Goal: Task Accomplishment & Management: Complete application form

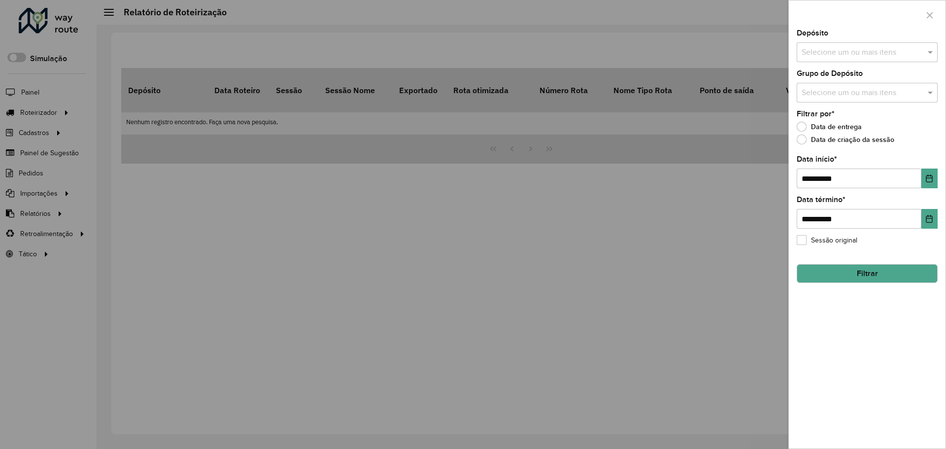
click at [84, 241] on div at bounding box center [473, 224] width 946 height 449
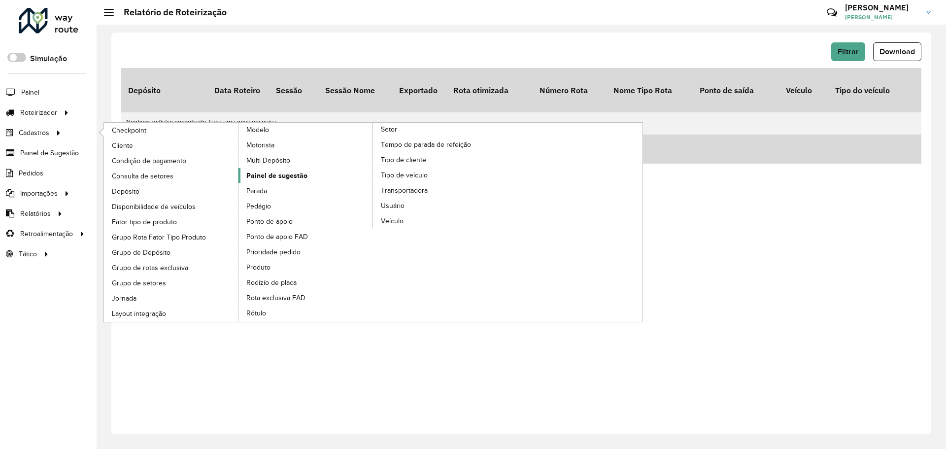
click at [275, 178] on span "Painel de sugestão" at bounding box center [276, 176] width 61 height 10
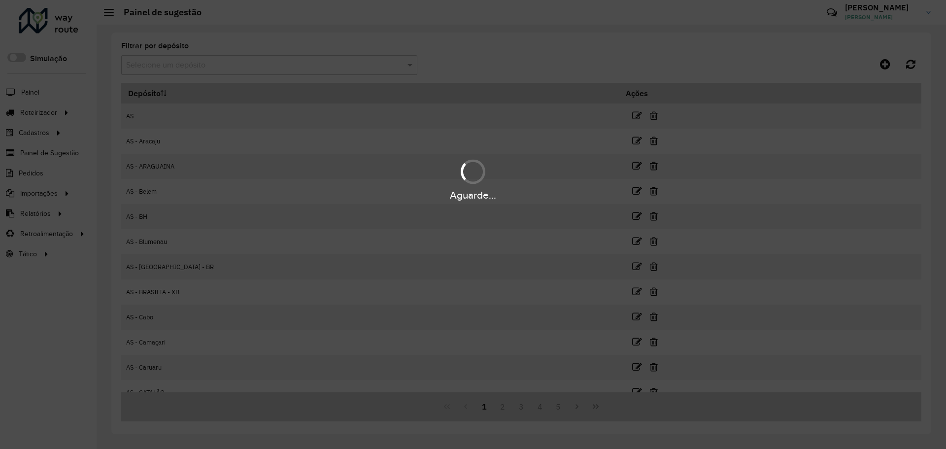
click at [255, 65] on div "Aguarde..." at bounding box center [473, 224] width 946 height 449
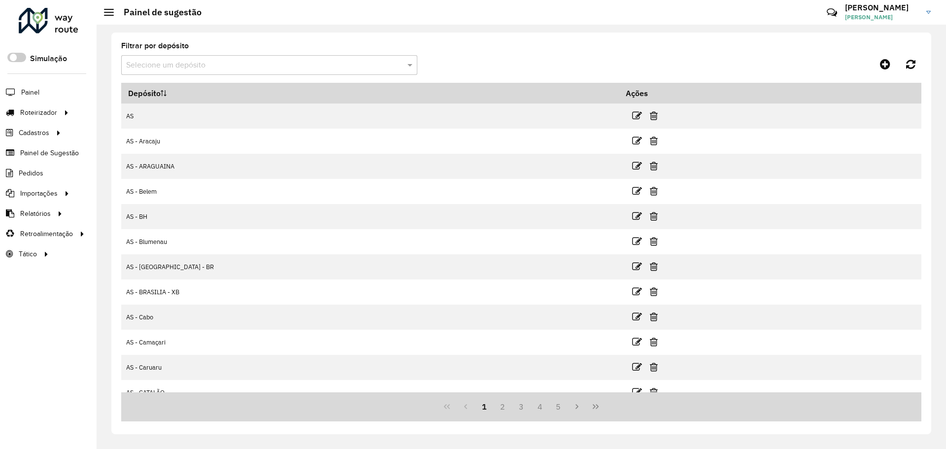
click at [255, 65] on hb-app "Aguarde... Pop-up bloqueado! Seu navegador bloqueou automáticamente a abertura …" at bounding box center [473, 224] width 946 height 449
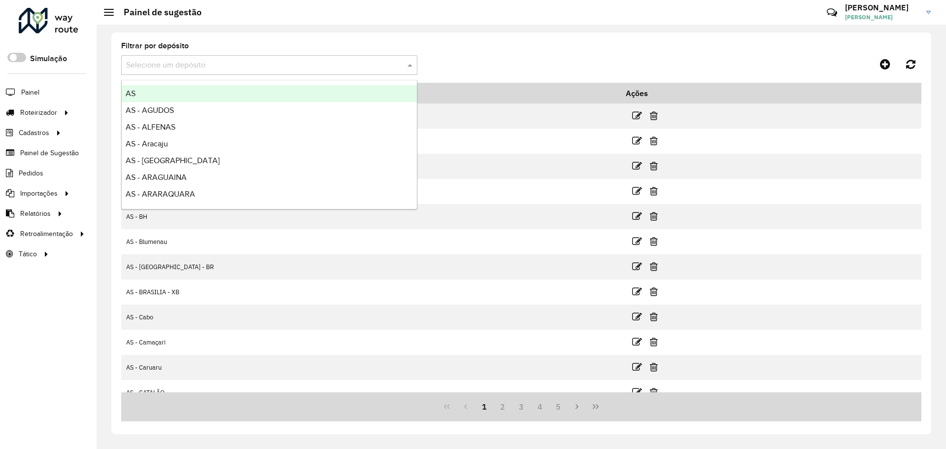
click at [252, 66] on input "text" at bounding box center [259, 66] width 267 height 12
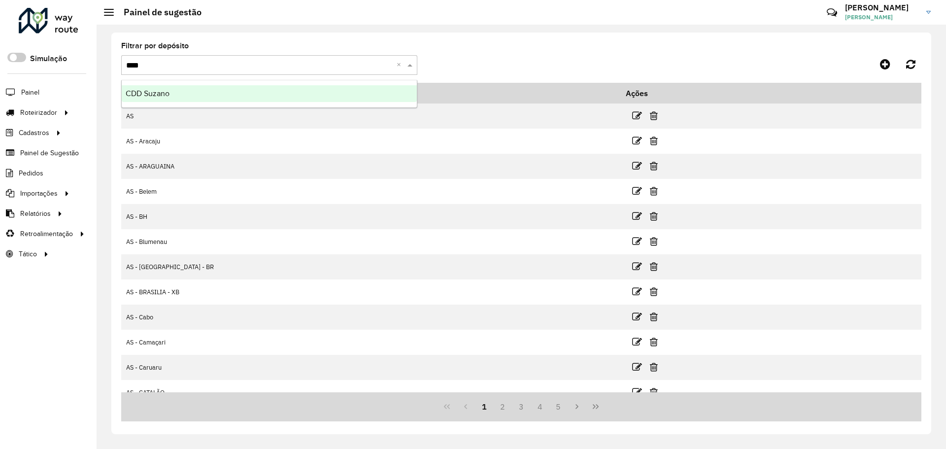
type input "*****"
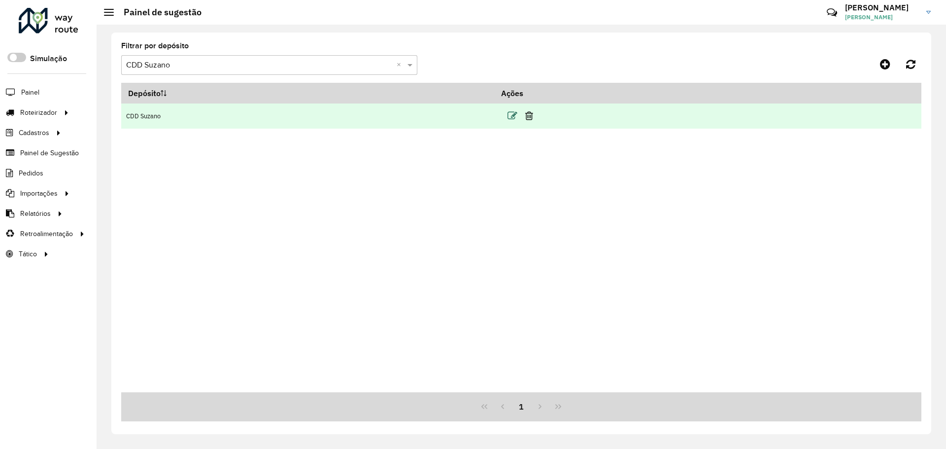
click at [515, 116] on icon at bounding box center [513, 116] width 10 height 10
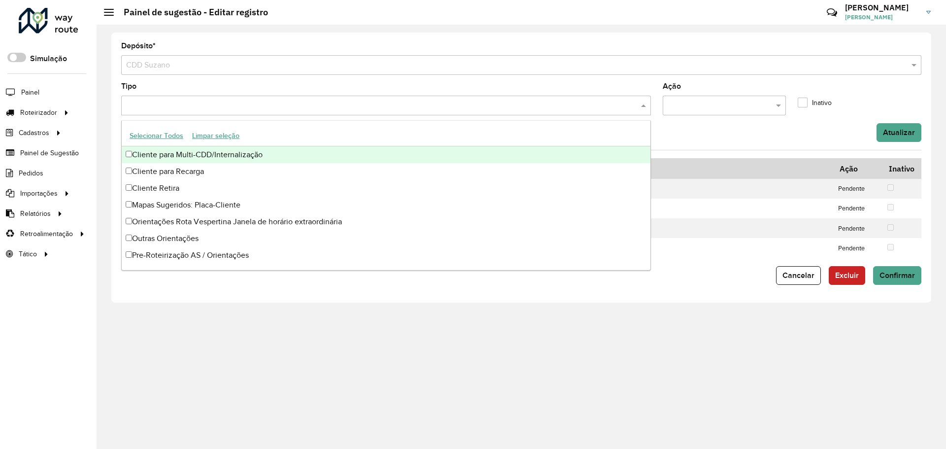
click at [346, 98] on div at bounding box center [386, 106] width 530 height 20
click at [170, 137] on button "Selecionar Todos" at bounding box center [156, 135] width 63 height 15
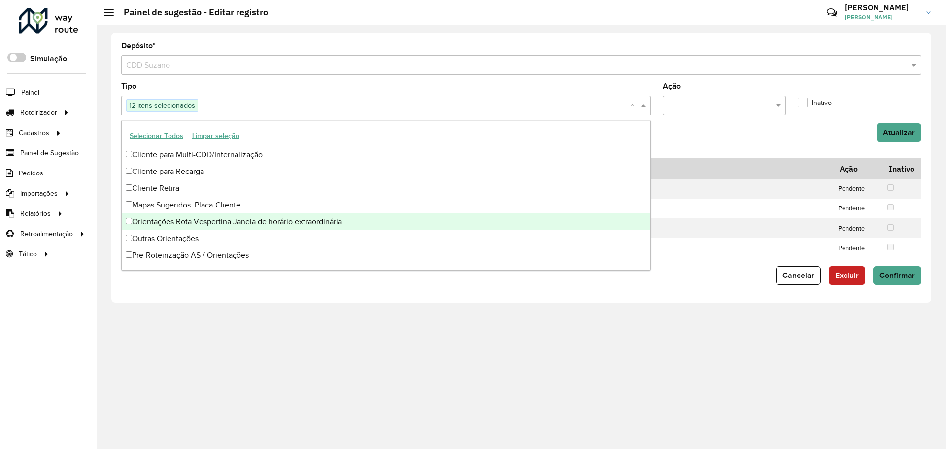
click at [196, 222] on div "Orientações Rota Vespertina Janela de horário extraordinária" at bounding box center [386, 221] width 529 height 17
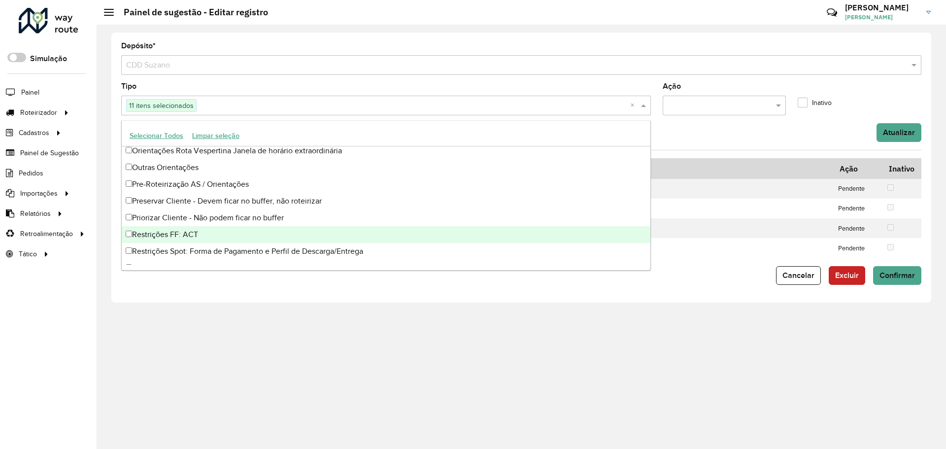
scroll to position [83, 0]
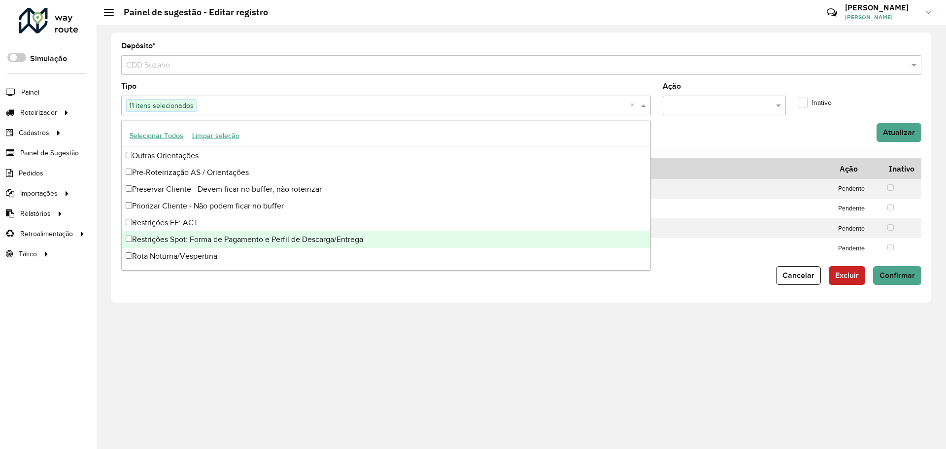
click at [238, 241] on div "Restrições Spot: Forma de Pagamento e Perfil de Descarga/Entrega" at bounding box center [386, 239] width 529 height 17
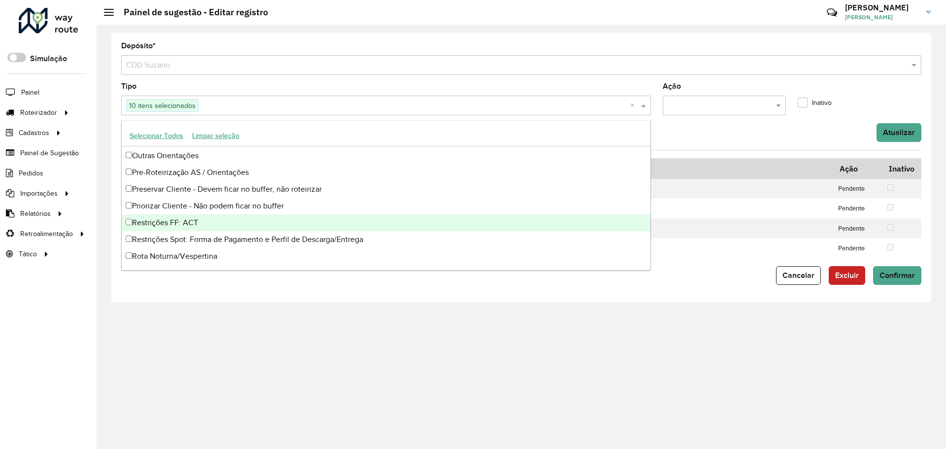
click at [215, 227] on div "Restrições FF: ACT" at bounding box center [386, 222] width 529 height 17
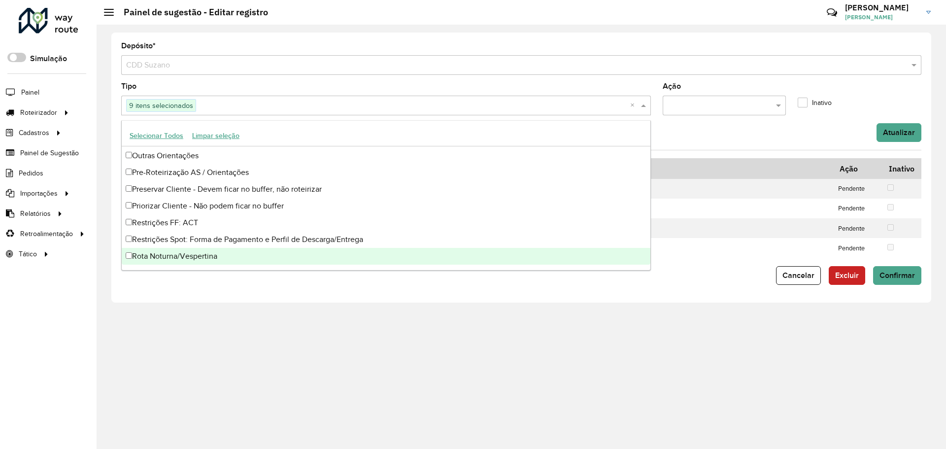
click at [670, 373] on div "Depósito * Selecione um depósito × CDD Suzano Tipo 9 itens selecionados × Ação …" at bounding box center [522, 237] width 850 height 424
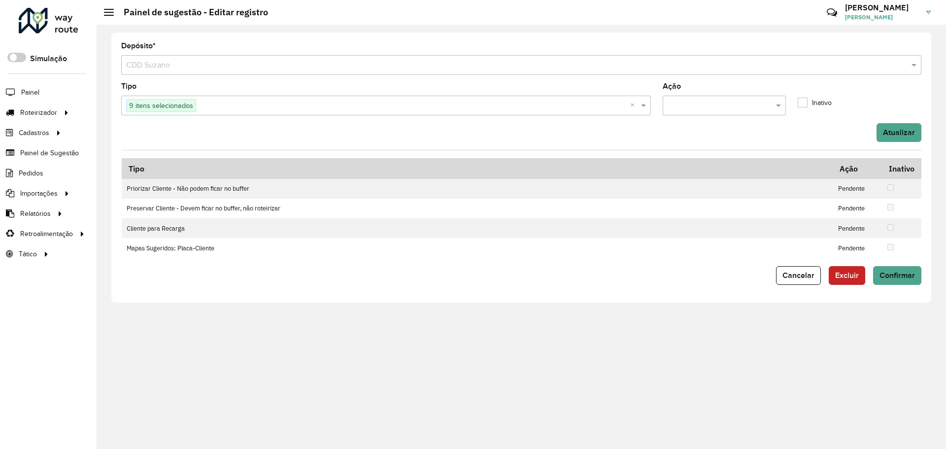
click at [737, 98] on div at bounding box center [725, 106] width 124 height 20
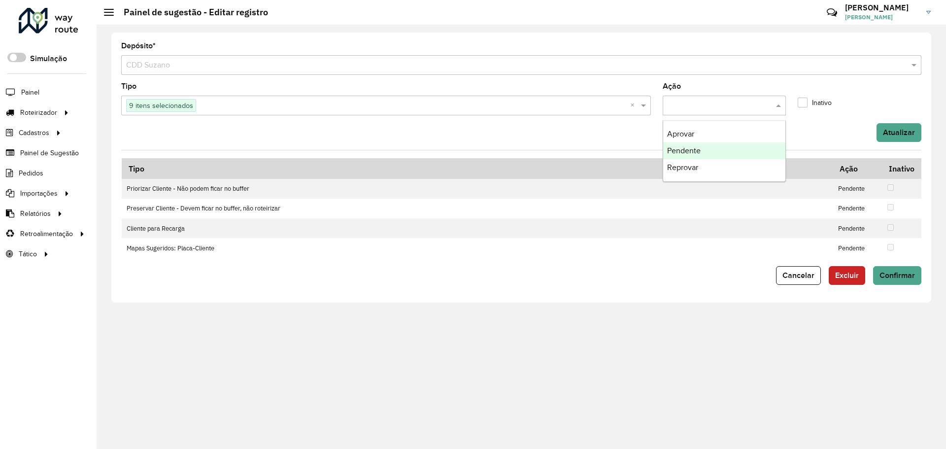
click at [716, 149] on div "Pendente" at bounding box center [724, 150] width 123 height 17
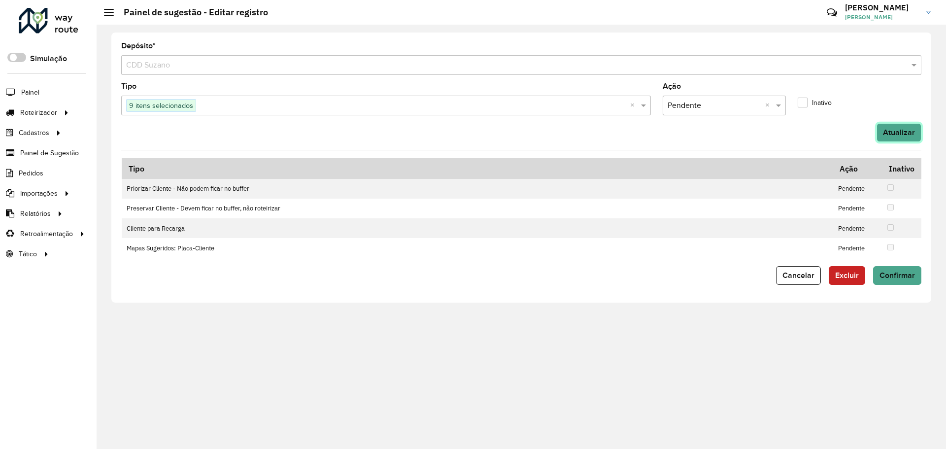
click at [891, 137] on button "Atualizar" at bounding box center [899, 132] width 45 height 19
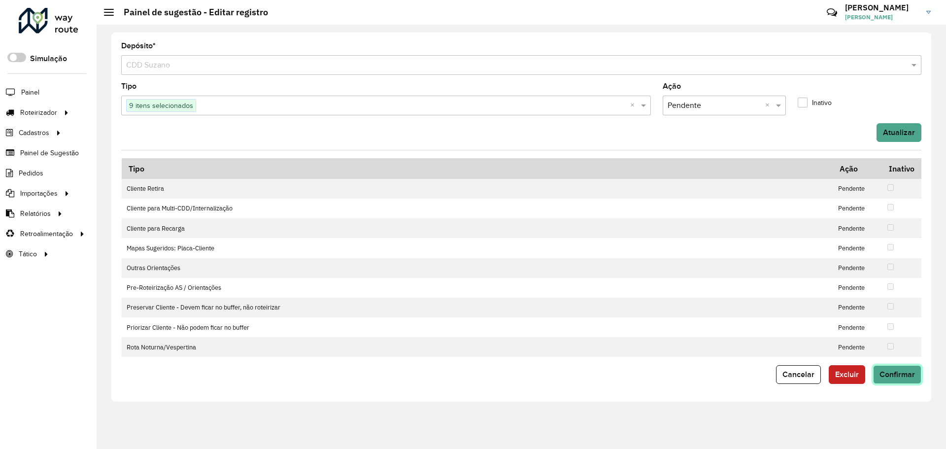
click at [905, 378] on span "Confirmar" at bounding box center [897, 374] width 35 height 8
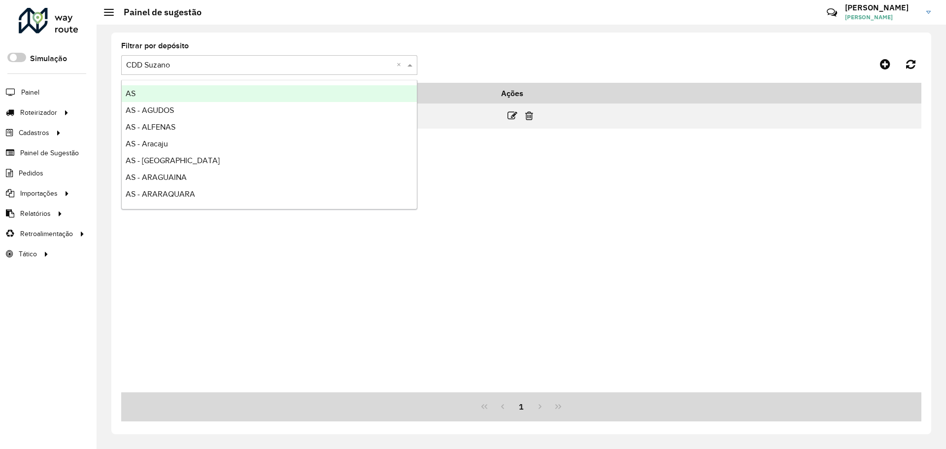
click at [200, 64] on input "text" at bounding box center [259, 66] width 267 height 12
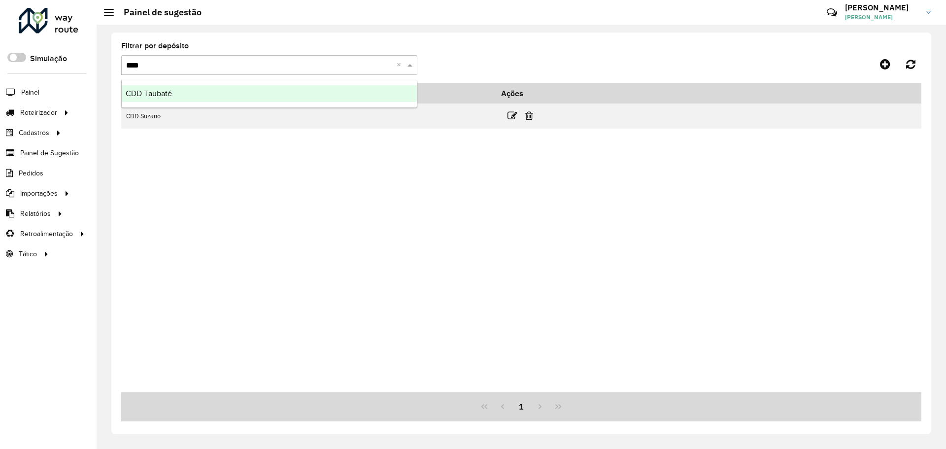
type input "*****"
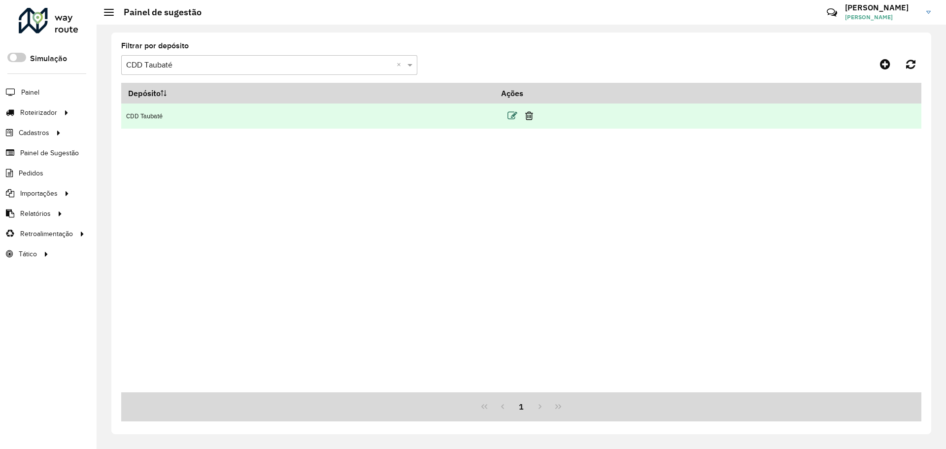
click at [517, 112] on icon at bounding box center [513, 116] width 10 height 10
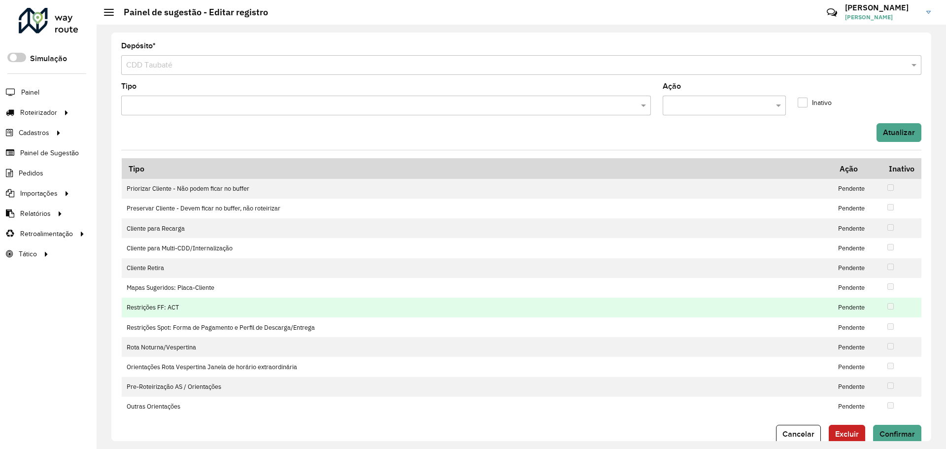
click at [861, 308] on td "Pendente" at bounding box center [857, 308] width 49 height 20
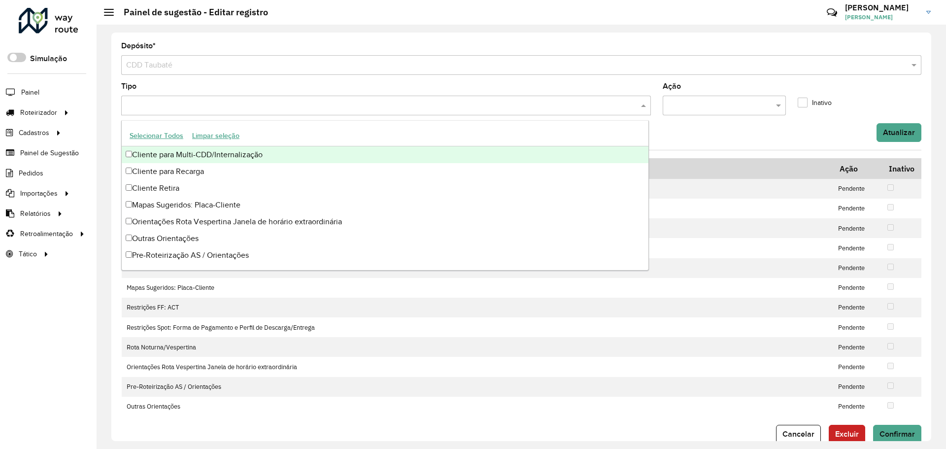
click at [283, 109] on input "text" at bounding box center [381, 106] width 515 height 12
click at [175, 134] on button "Selecionar Todos" at bounding box center [156, 135] width 63 height 15
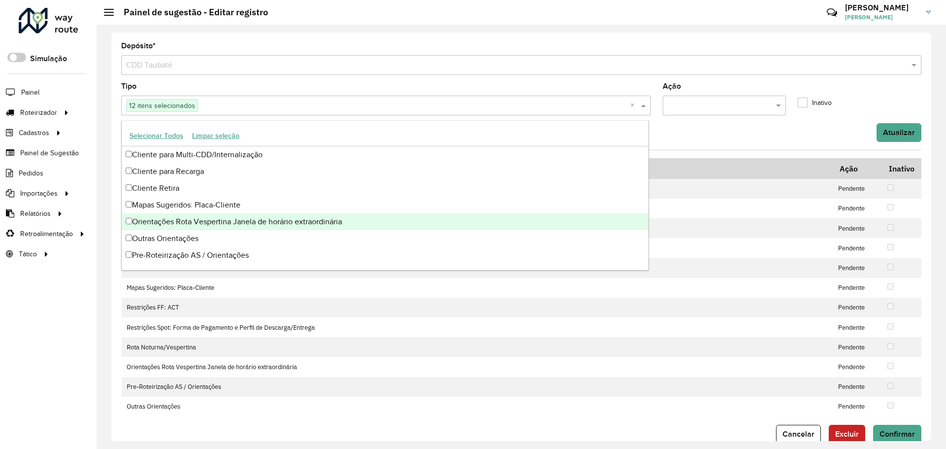
click at [224, 220] on div "Orientações Rota Vespertina Janela de horário extraordinária" at bounding box center [385, 221] width 527 height 17
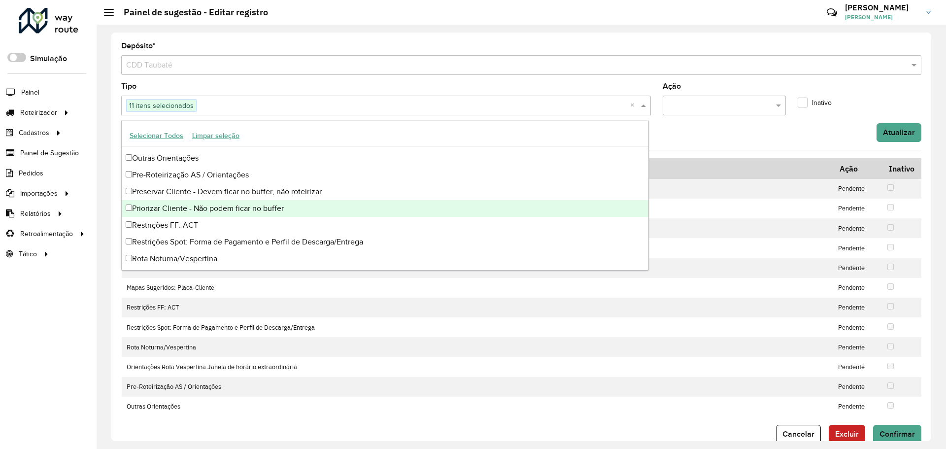
scroll to position [83, 0]
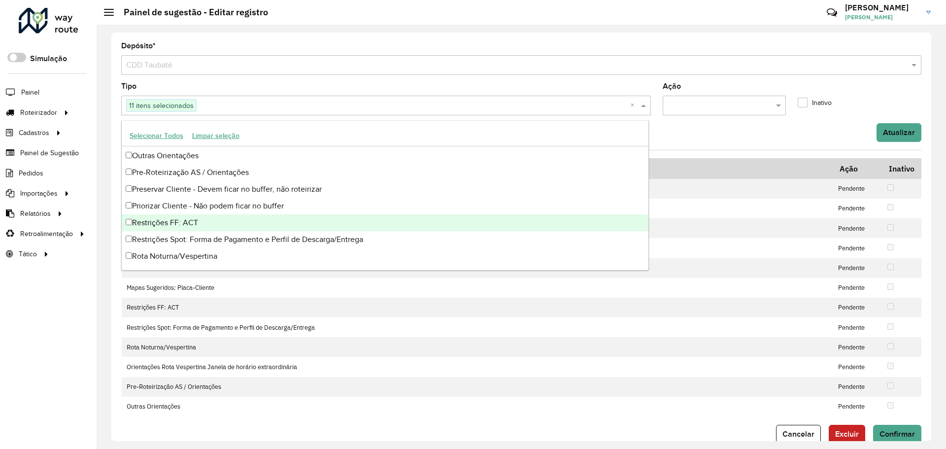
drag, startPoint x: 244, startPoint y: 218, endPoint x: 248, endPoint y: 230, distance: 11.8
click at [244, 220] on div "Restrições FF: ACT" at bounding box center [385, 222] width 527 height 17
click at [249, 231] on div "Restrições FF: ACT" at bounding box center [385, 222] width 527 height 17
click at [253, 227] on div "Restrições FF: ACT" at bounding box center [385, 222] width 527 height 17
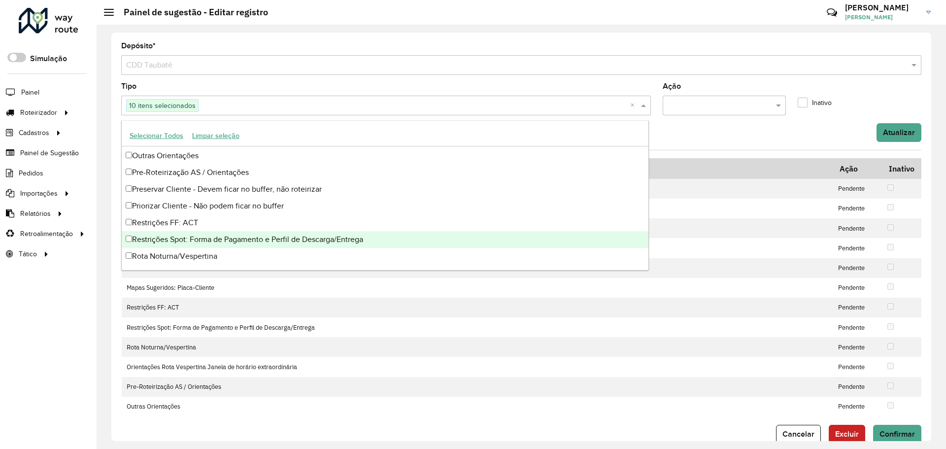
click at [259, 241] on div "Restrições Spot: Forma de Pagamento e Perfil de Descarga/Entrega" at bounding box center [385, 239] width 527 height 17
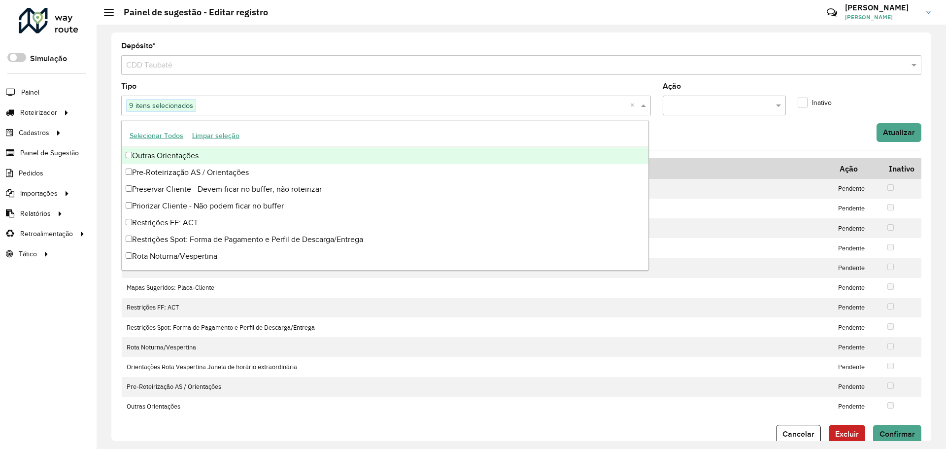
click at [755, 105] on input "text" at bounding box center [715, 106] width 94 height 12
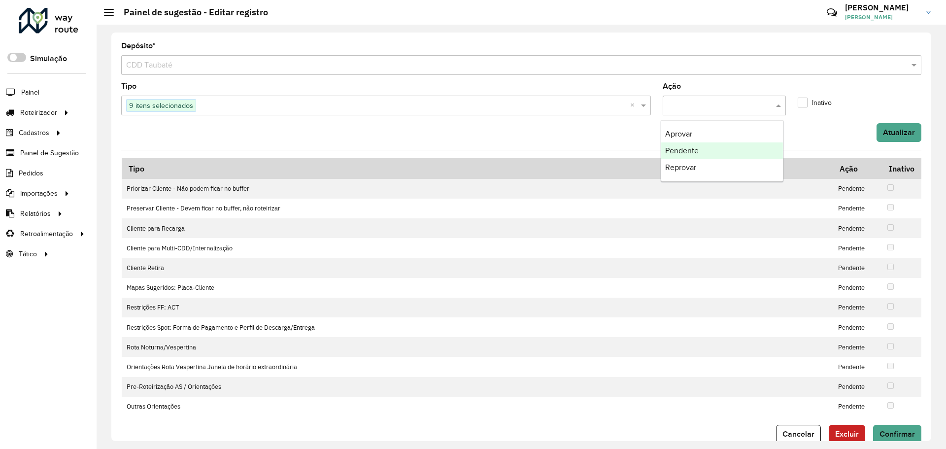
click at [718, 153] on div "Pendente" at bounding box center [722, 150] width 122 height 17
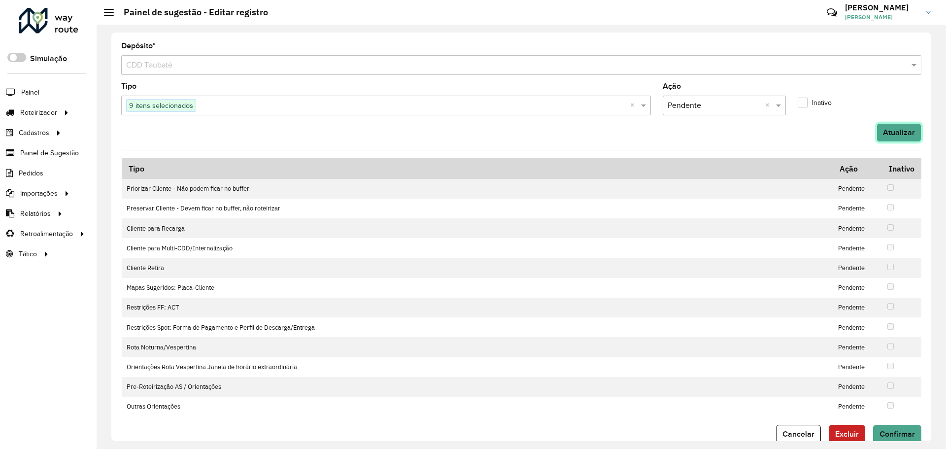
click at [886, 135] on button "Atualizar" at bounding box center [899, 132] width 45 height 19
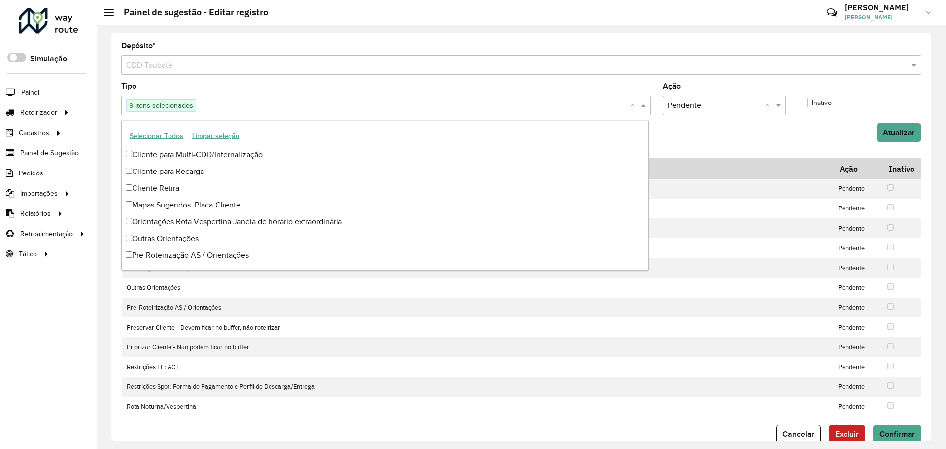
click at [343, 103] on input "text" at bounding box center [413, 106] width 434 height 12
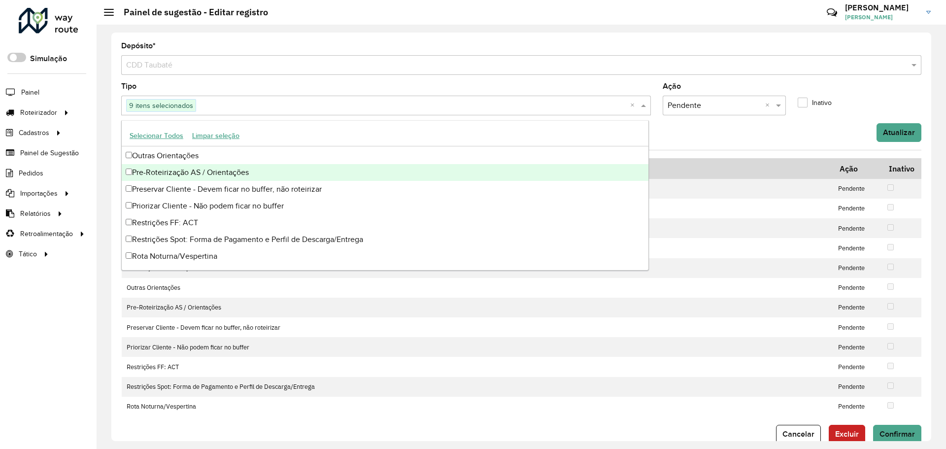
click at [781, 130] on div "Atualizar" at bounding box center [521, 132] width 812 height 19
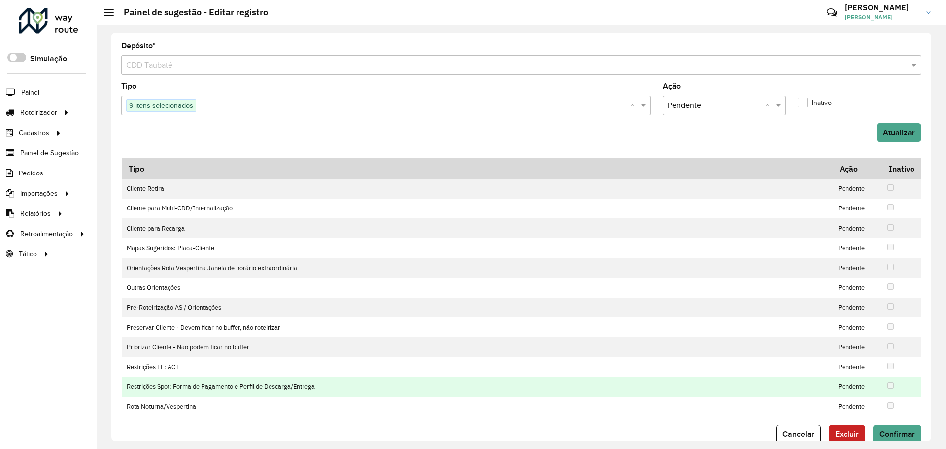
click at [892, 384] on td at bounding box center [901, 387] width 39 height 20
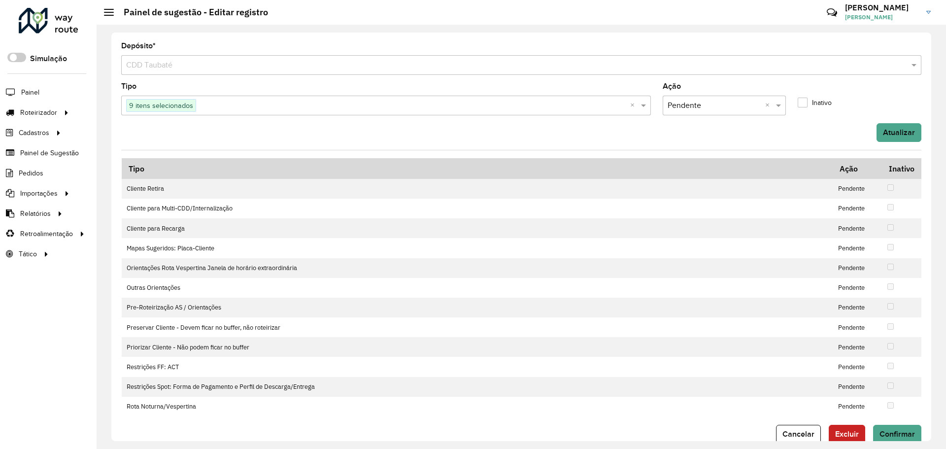
click at [688, 104] on input "text" at bounding box center [715, 106] width 94 height 12
click at [523, 118] on formly-field "Tipo 9 itens selecionados ×" at bounding box center [386, 103] width 542 height 40
drag, startPoint x: 885, startPoint y: 435, endPoint x: 891, endPoint y: 172, distance: 263.7
click at [885, 201] on form "Depósito * Selecione um depósito × CDD Taubaté Tipo 9 itens selecionados × Ação…" at bounding box center [521, 242] width 800 height 401
click at [897, 134] on button "Atualizar" at bounding box center [899, 132] width 45 height 19
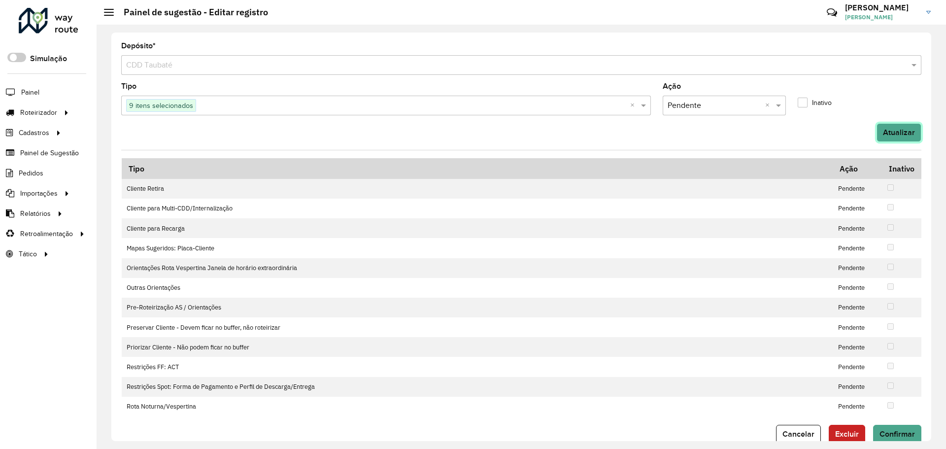
click at [897, 134] on button "Atualizar" at bounding box center [899, 132] width 45 height 19
click at [899, 425] on button "Confirmar" at bounding box center [897, 434] width 48 height 19
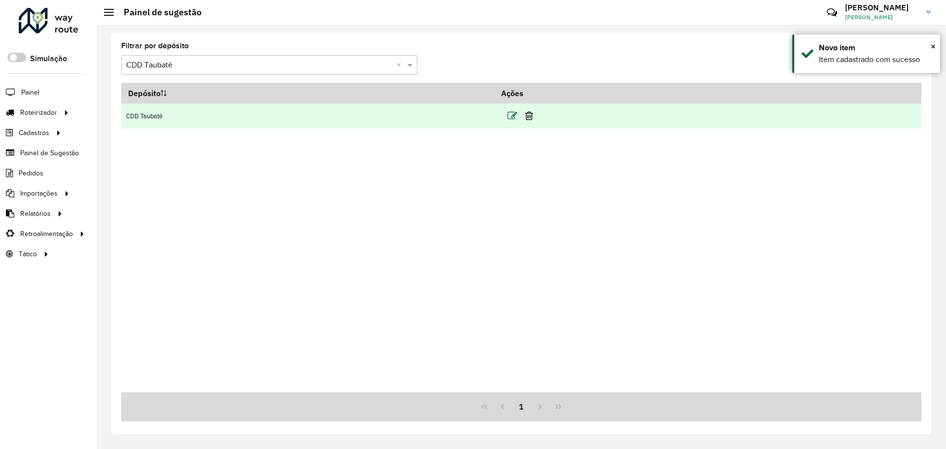
click at [517, 115] on icon at bounding box center [513, 116] width 10 height 10
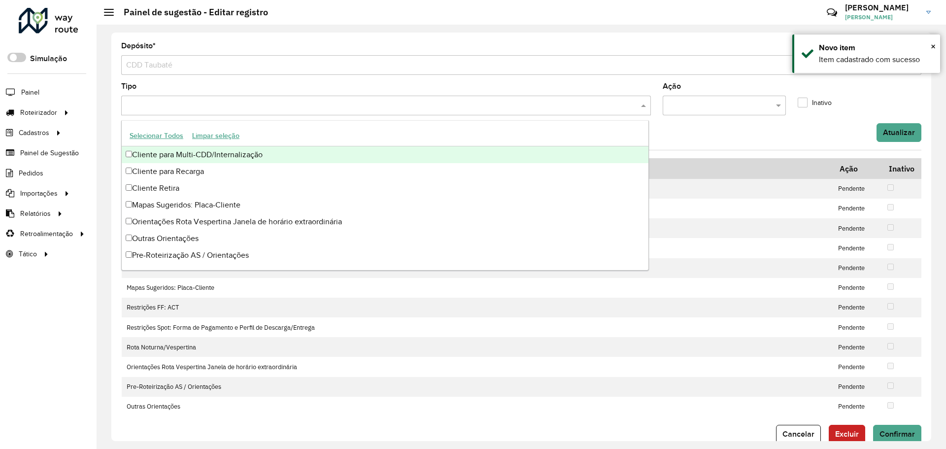
click at [363, 109] on input "text" at bounding box center [381, 106] width 515 height 12
click at [174, 132] on button "Selecionar Todos" at bounding box center [156, 135] width 63 height 15
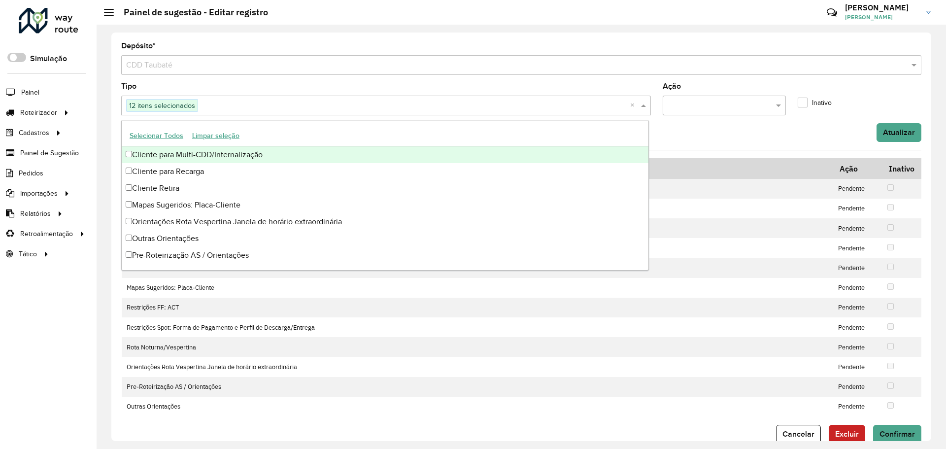
click at [204, 132] on button "Limpar seleção" at bounding box center [216, 135] width 56 height 15
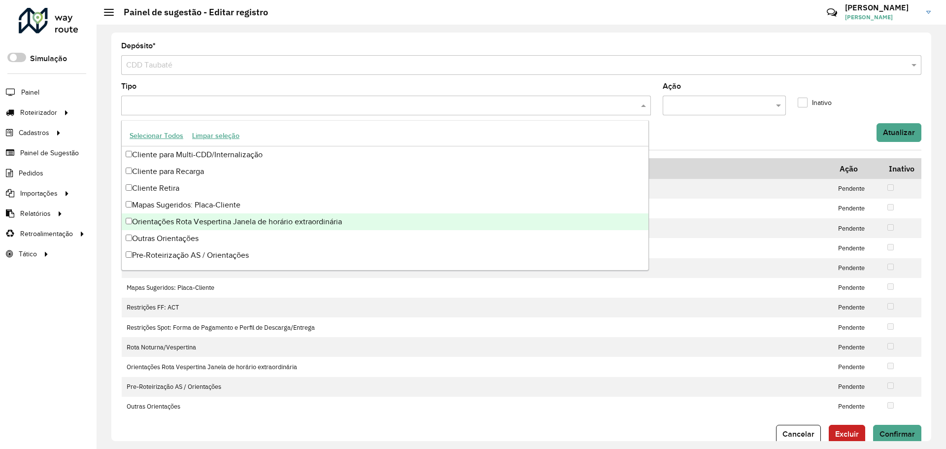
click at [235, 224] on div "Orientações Rota Vespertina Janela de horário extraordinária" at bounding box center [385, 221] width 527 height 17
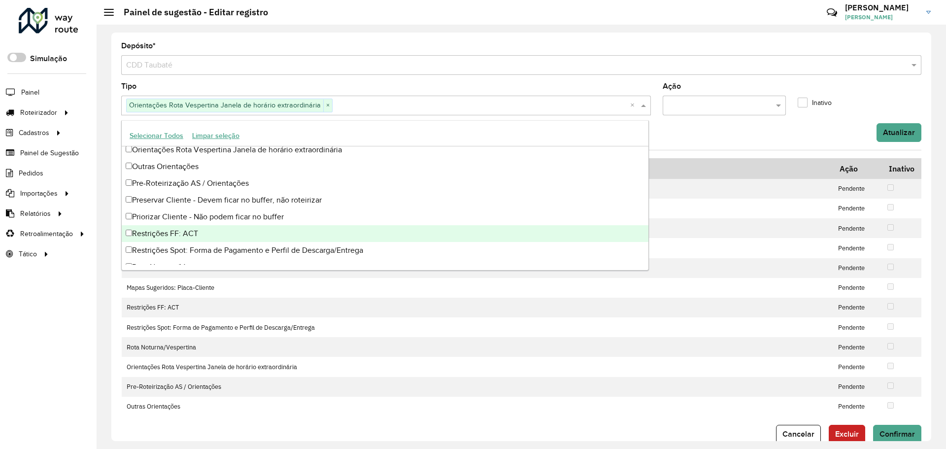
scroll to position [83, 0]
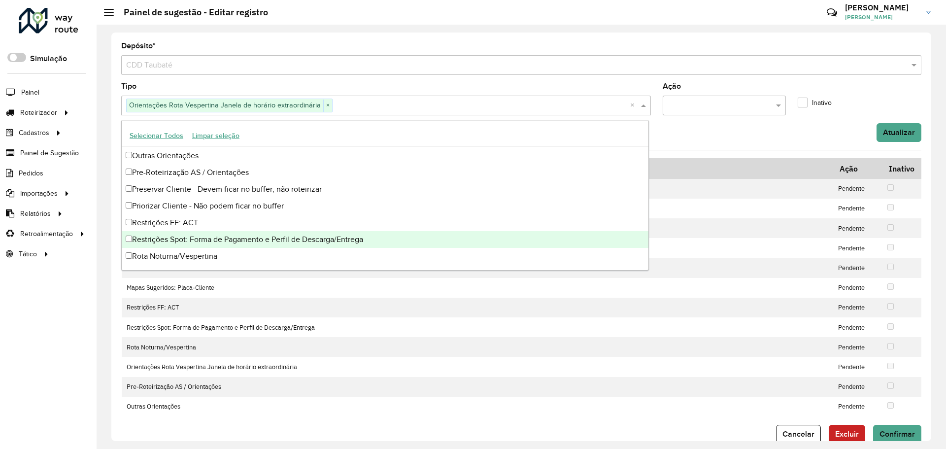
click at [249, 236] on div "Restrições Spot: Forma de Pagamento e Perfil de Descarga/Entrega" at bounding box center [385, 239] width 527 height 17
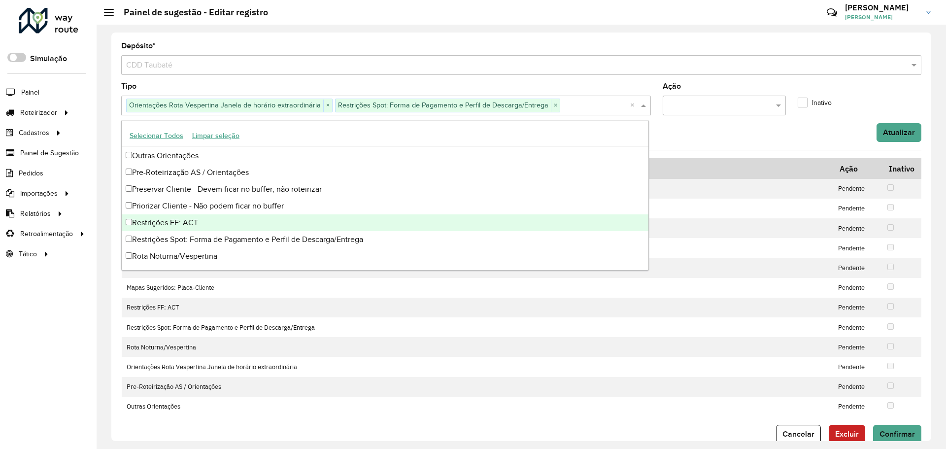
click at [208, 223] on div "Restrições FF: ACT" at bounding box center [385, 222] width 527 height 17
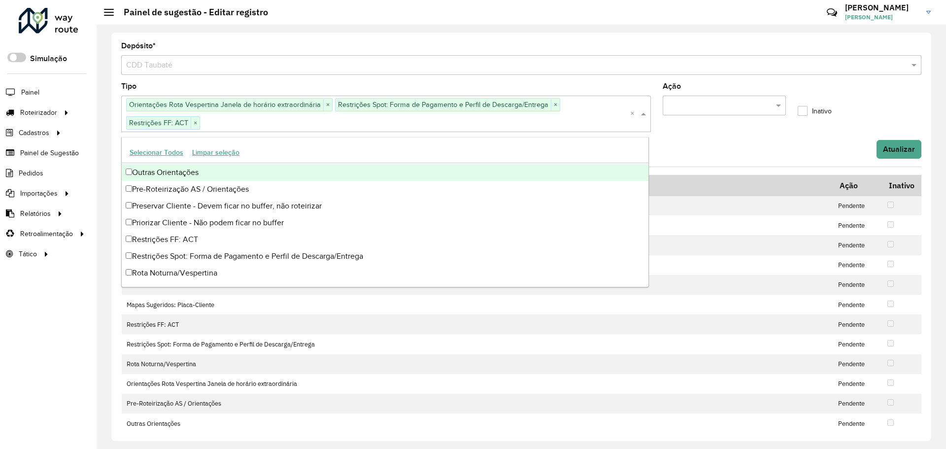
click at [708, 147] on div "Atualizar" at bounding box center [521, 149] width 812 height 19
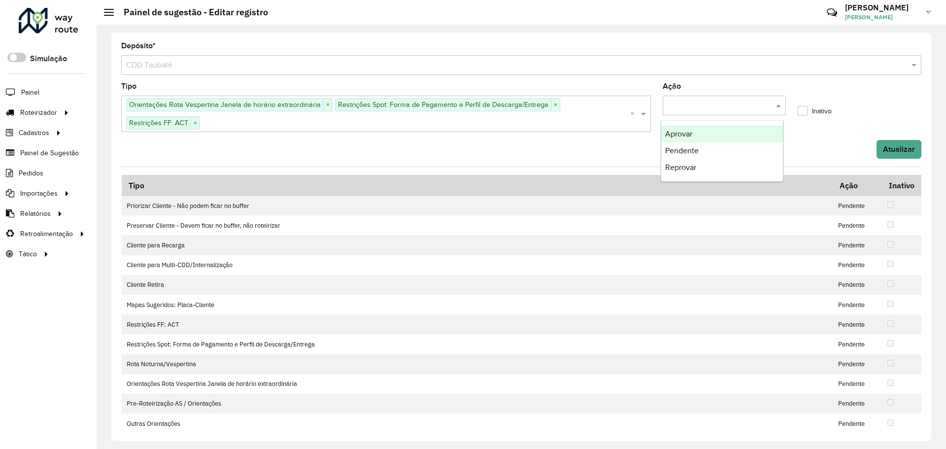
click at [709, 107] on input "text" at bounding box center [715, 106] width 94 height 12
click at [799, 109] on label "Inativo" at bounding box center [815, 111] width 34 height 10
click at [897, 148] on button "Atualizar" at bounding box center [899, 149] width 45 height 19
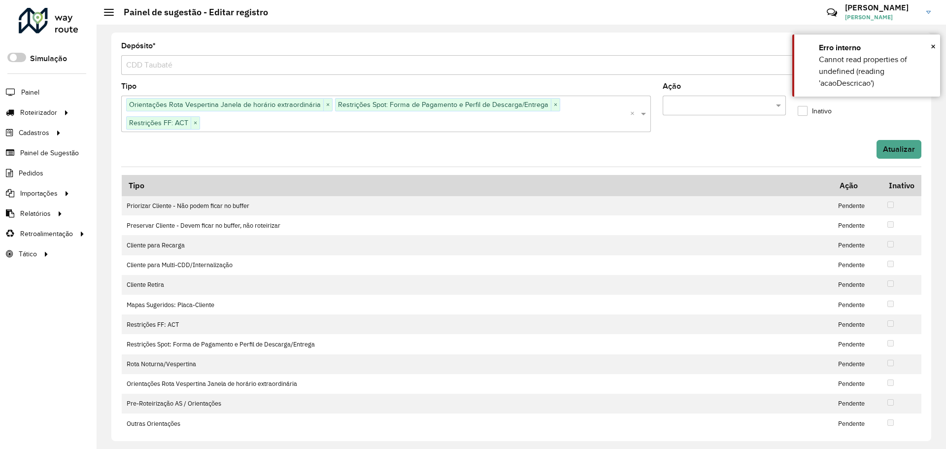
click at [804, 119] on div "Inativo" at bounding box center [815, 113] width 34 height 12
click at [805, 111] on label "Inativo" at bounding box center [815, 111] width 34 height 10
click at [701, 103] on input "text" at bounding box center [715, 106] width 94 height 12
click at [713, 152] on div "Pendente" at bounding box center [722, 150] width 122 height 17
drag, startPoint x: 798, startPoint y: 110, endPoint x: 830, endPoint y: 127, distance: 35.9
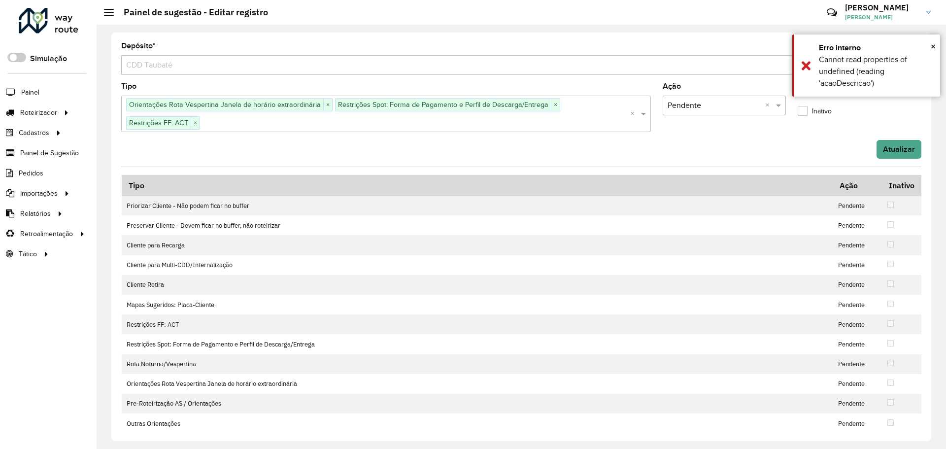
click at [798, 110] on label "Inativo" at bounding box center [815, 111] width 34 height 10
click at [887, 149] on button "Atualizar" at bounding box center [899, 149] width 45 height 19
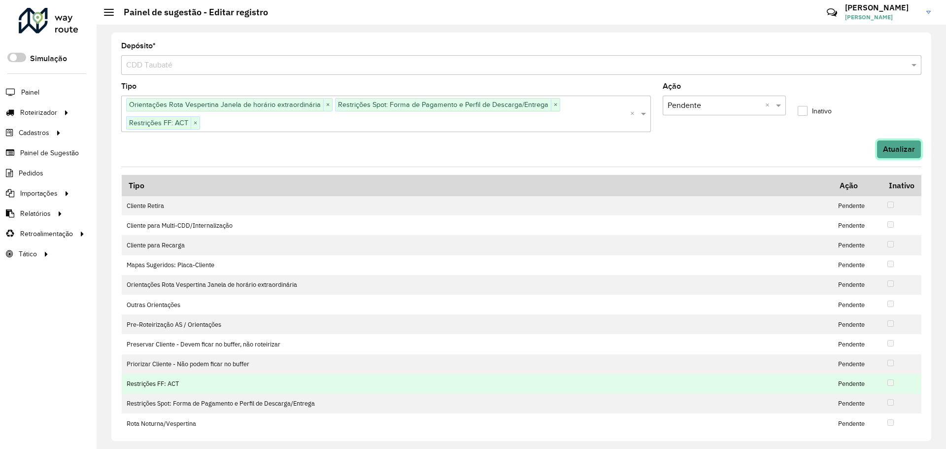
scroll to position [37, 0]
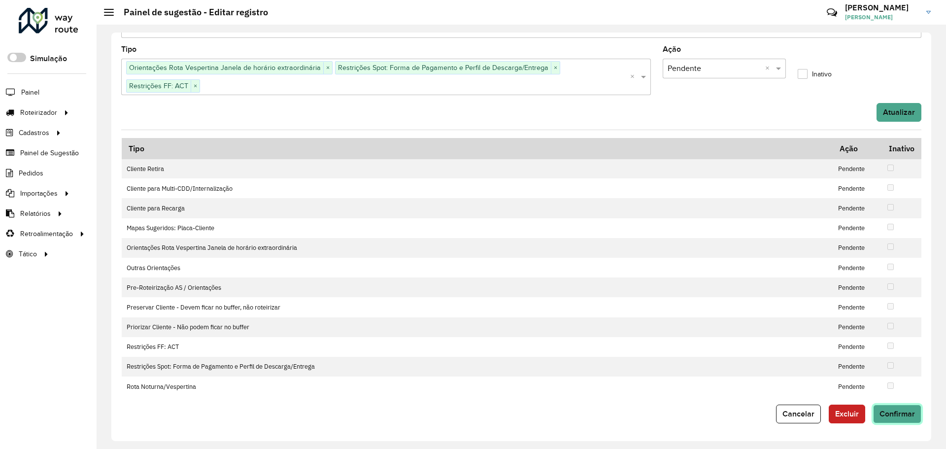
click at [903, 422] on button "Confirmar" at bounding box center [897, 414] width 48 height 19
